Goal: Transaction & Acquisition: Book appointment/travel/reservation

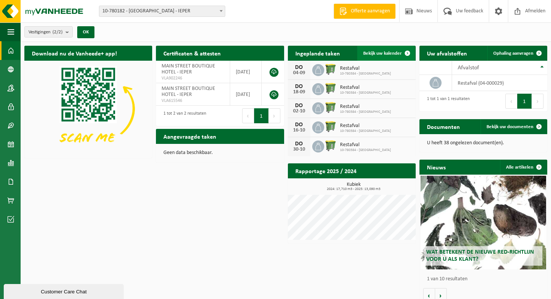
click at [395, 55] on span "Bekijk uw kalender" at bounding box center [382, 53] width 39 height 5
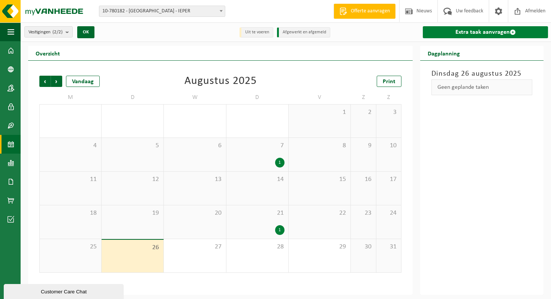
click at [459, 31] on link "Extra taak aanvragen" at bounding box center [485, 32] width 125 height 12
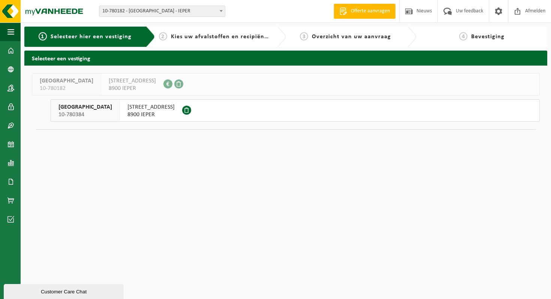
click at [120, 114] on div "MAIN STREET BOUTIQUE HOTEL 10-780384" at bounding box center [85, 111] width 69 height 22
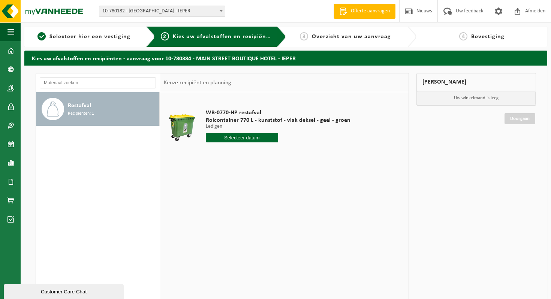
click at [259, 142] on div "WB-0770-HP restafval Rolcontainer 770 L - kunststof - vlak deksel - geel - groe…" at bounding box center [278, 128] width 152 height 52
click at [257, 138] on input "text" at bounding box center [242, 137] width 72 height 9
click at [253, 226] on div "28" at bounding box center [252, 228] width 13 height 12
type input "Van 2025-08-28"
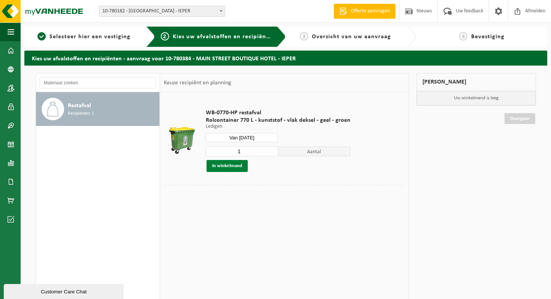
click at [243, 167] on button "In winkelmand" at bounding box center [227, 166] width 41 height 12
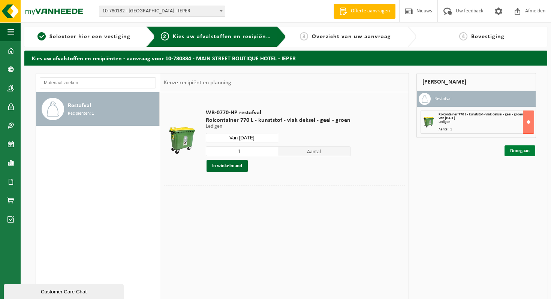
click at [513, 151] on link "Doorgaan" at bounding box center [520, 150] width 31 height 11
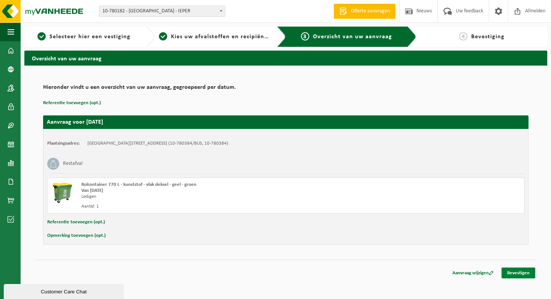
click at [522, 270] on link "Bevestigen" at bounding box center [519, 273] width 34 height 11
